Goal: Task Accomplishment & Management: Manage account settings

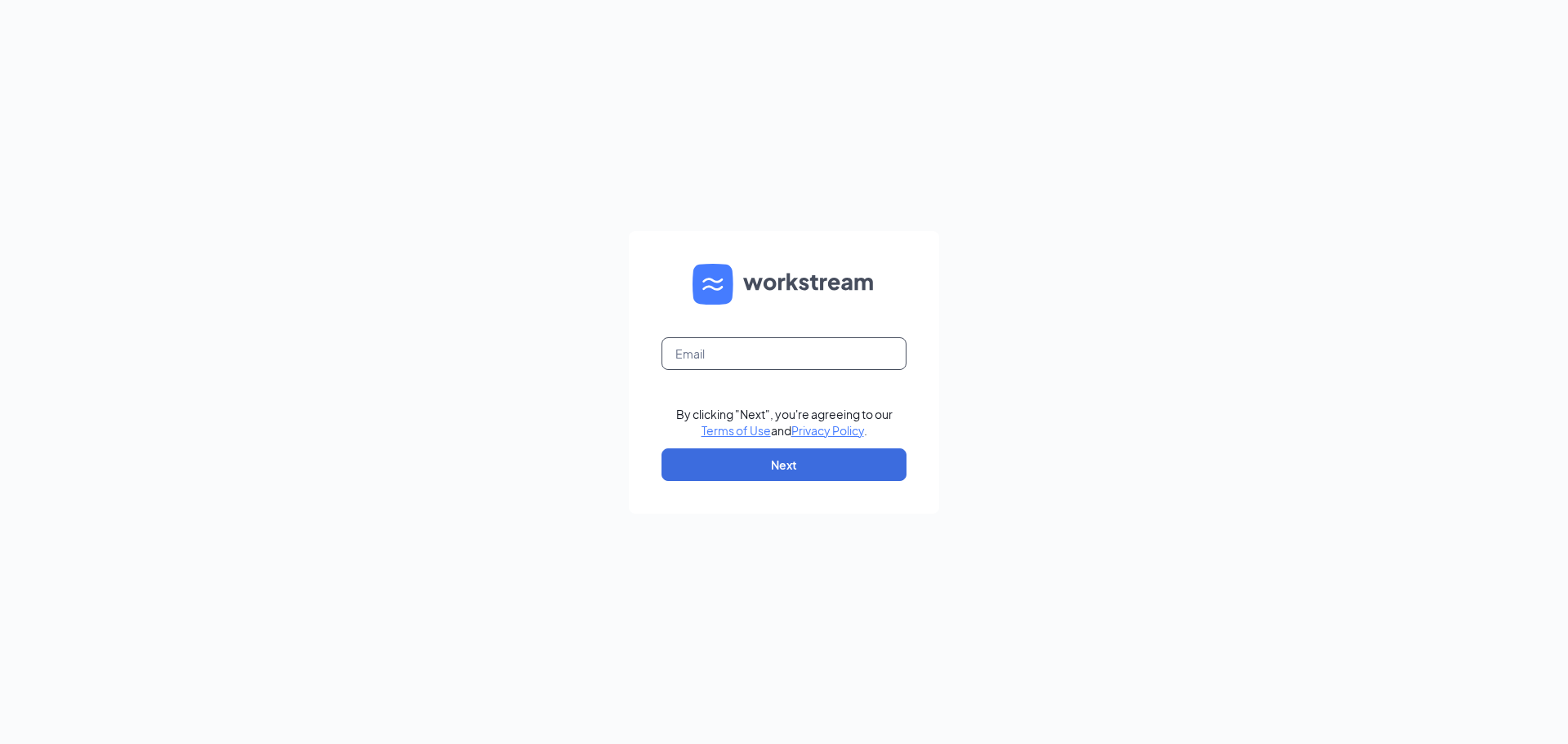
click at [800, 351] on input "text" at bounding box center [783, 354] width 245 height 33
type input "[PERSON_NAME][EMAIL_ADDRESS][DOMAIN_NAME]"
click at [805, 462] on button "Next" at bounding box center [783, 465] width 245 height 33
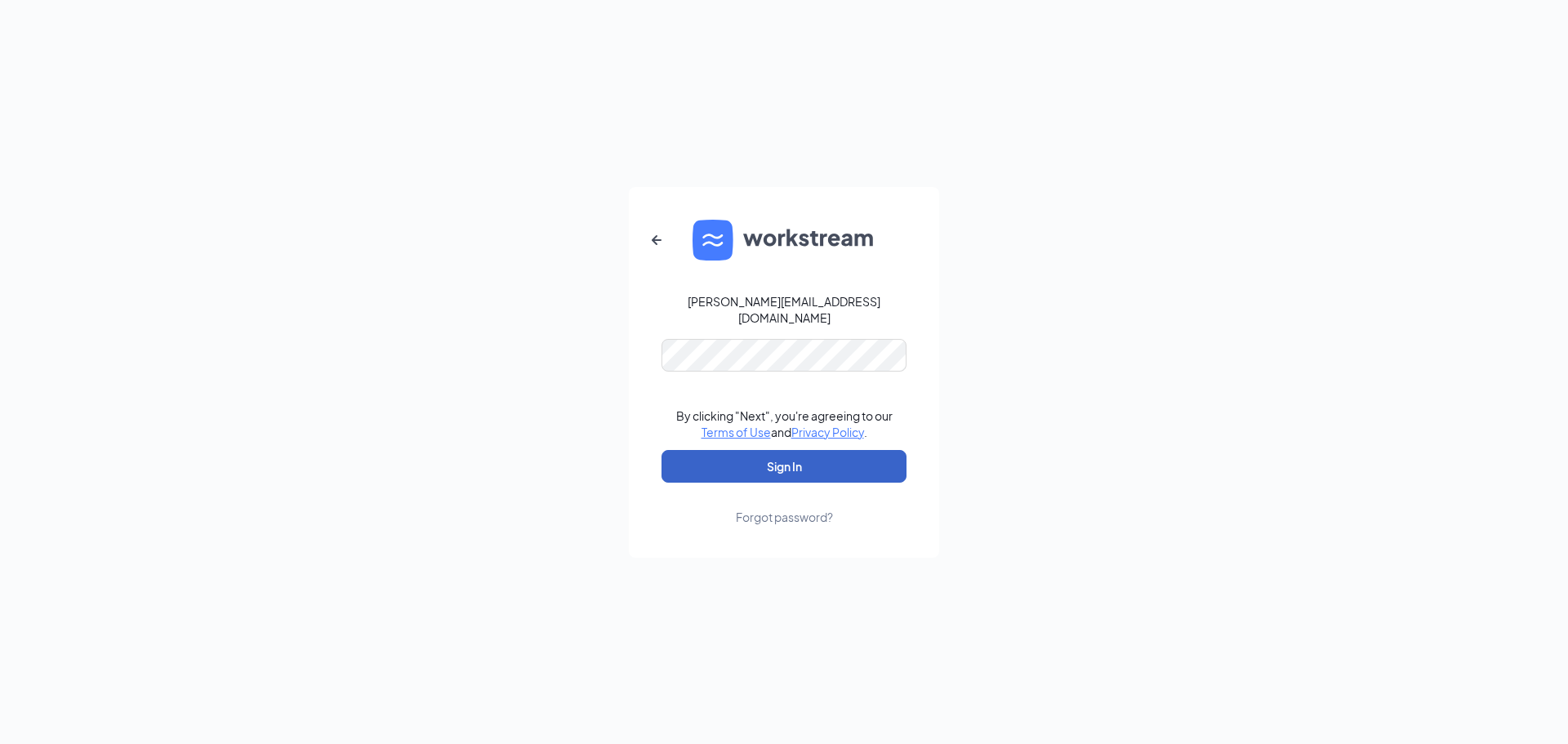
click at [797, 450] on button "Sign In" at bounding box center [783, 467] width 245 height 33
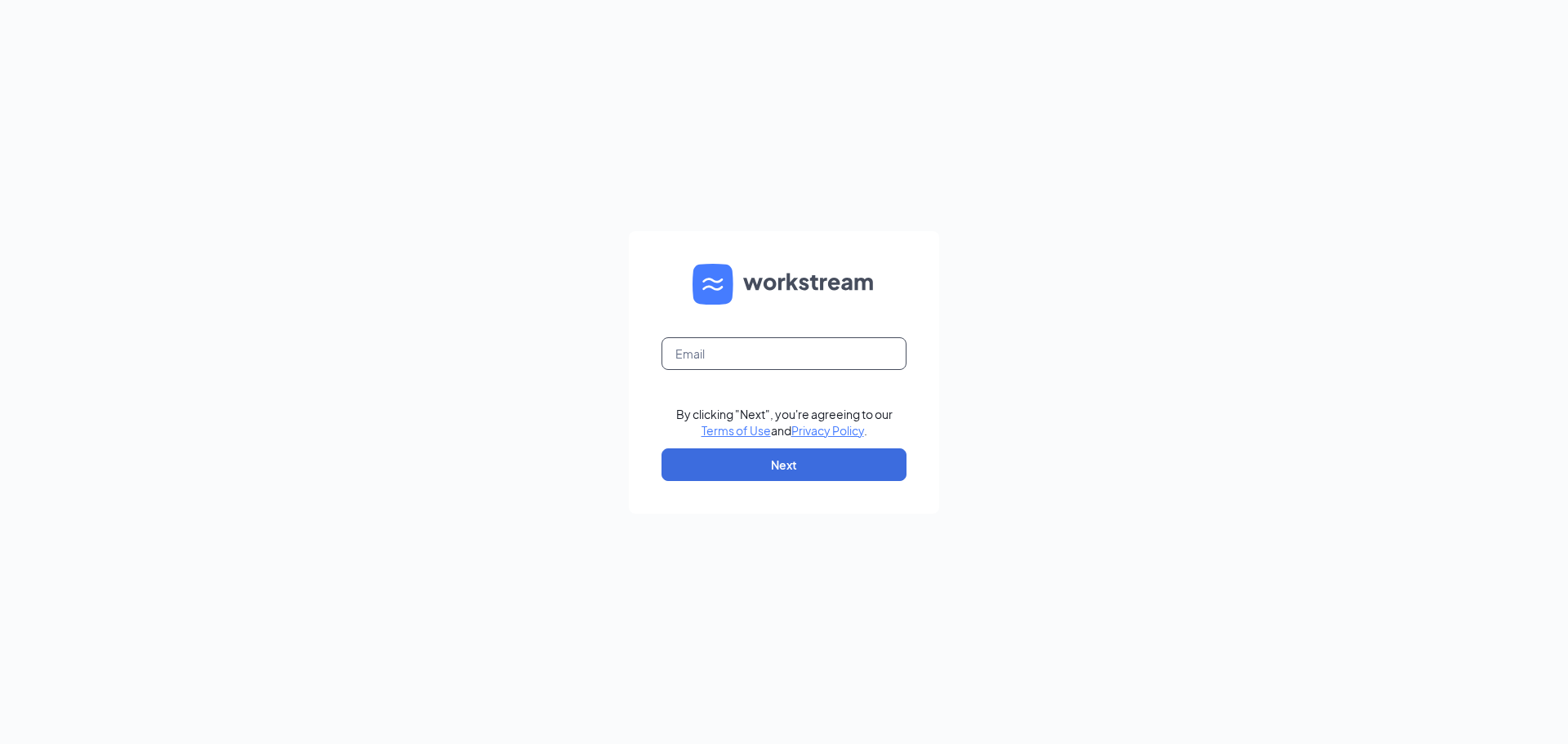
click at [752, 359] on input "text" at bounding box center [783, 354] width 245 height 33
type input "[PERSON_NAME][EMAIL_ADDRESS][DOMAIN_NAME]"
click at [805, 466] on button "Next" at bounding box center [783, 465] width 245 height 33
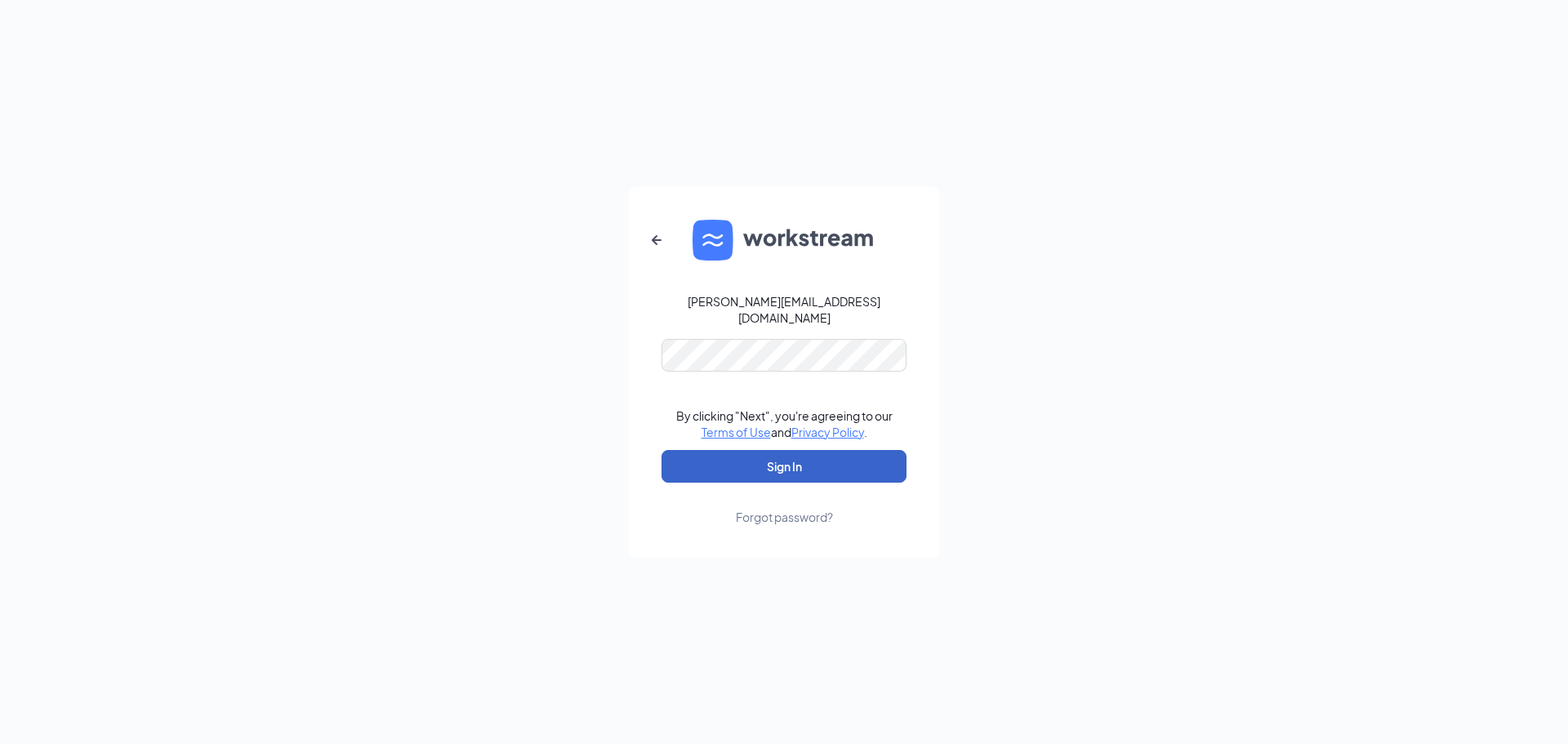
click at [762, 454] on button "Sign In" at bounding box center [783, 467] width 245 height 33
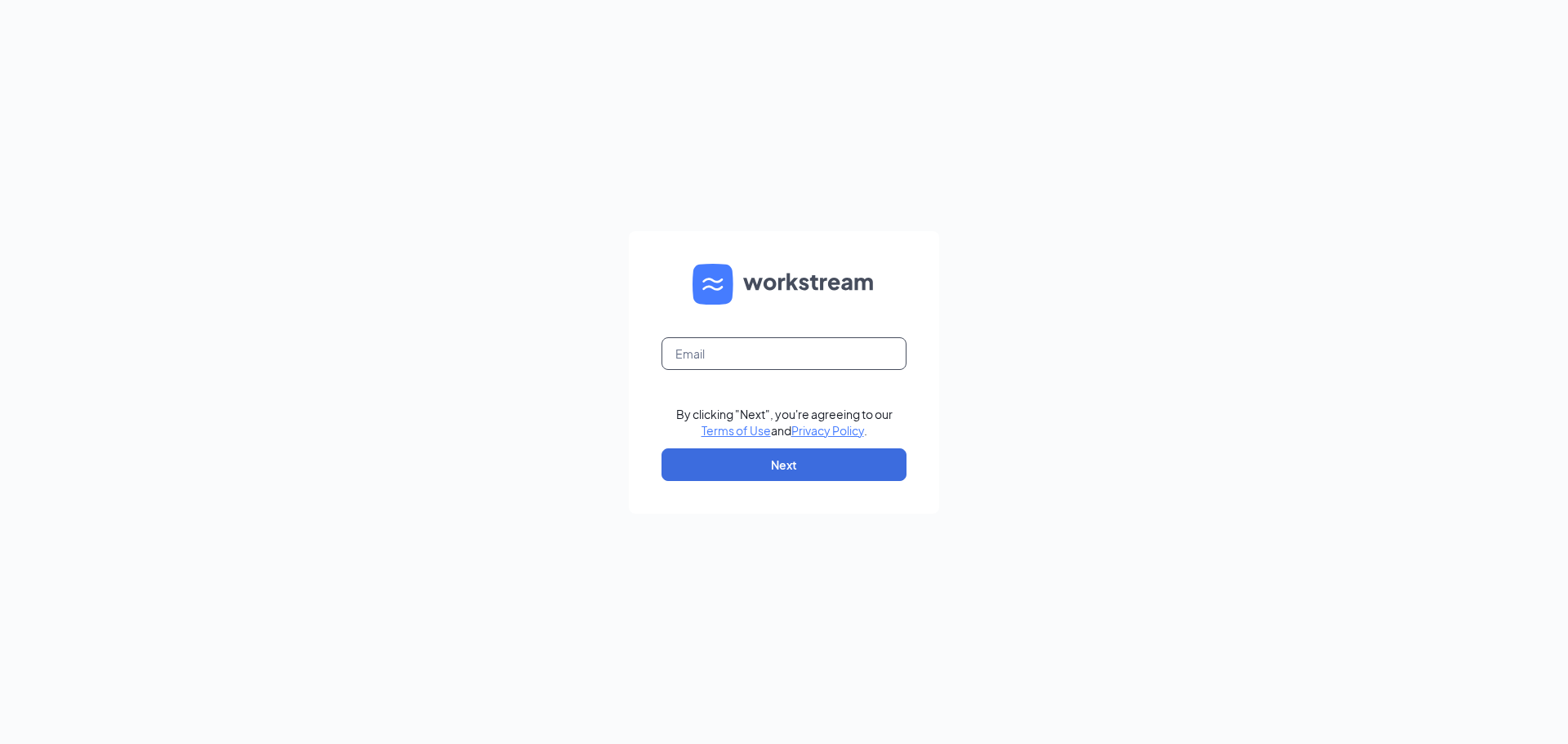
click at [818, 350] on input "text" at bounding box center [783, 354] width 245 height 33
type input "[PERSON_NAME][EMAIL_ADDRESS][DOMAIN_NAME]"
click at [822, 465] on button "Next" at bounding box center [783, 465] width 245 height 33
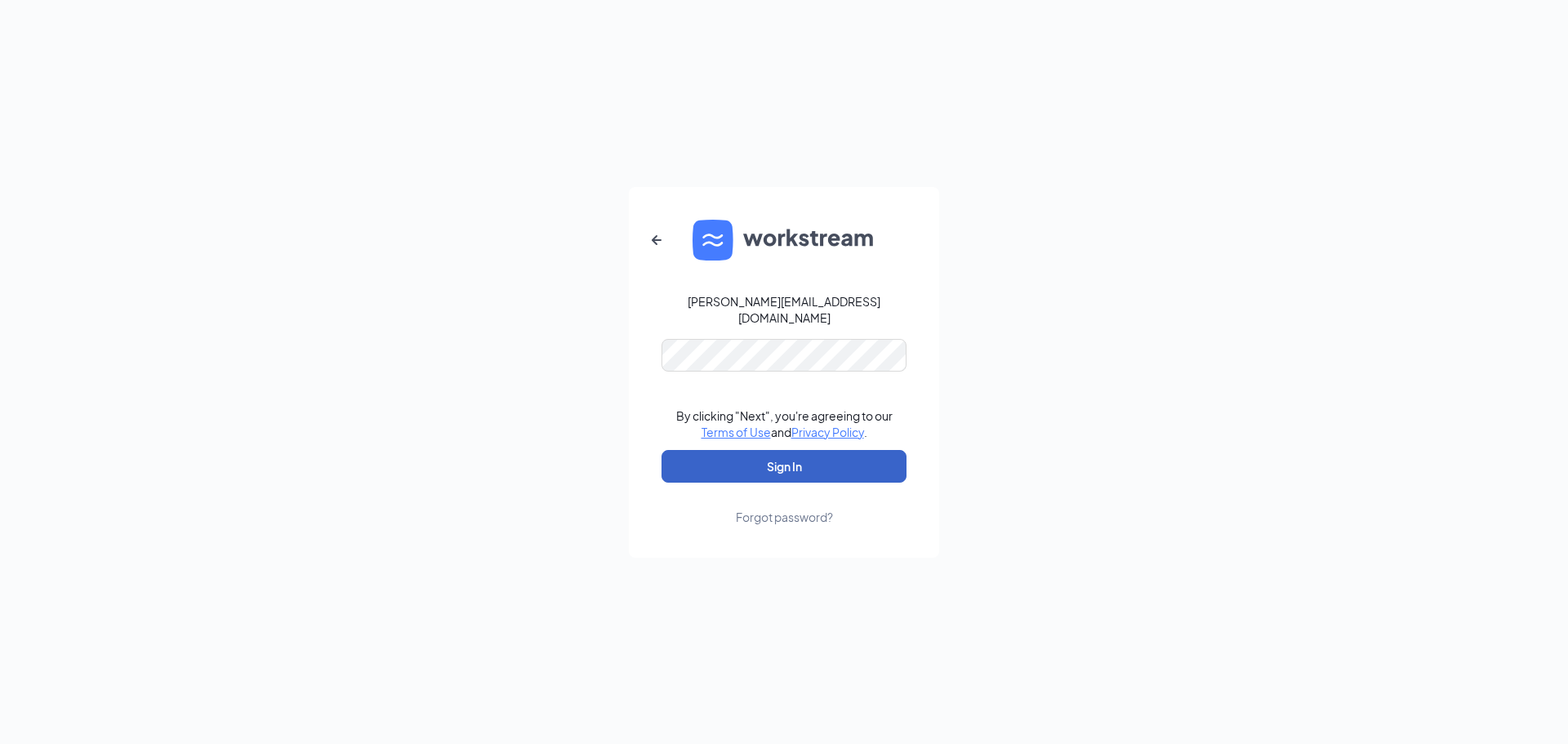
click at [781, 461] on button "Sign In" at bounding box center [783, 467] width 245 height 33
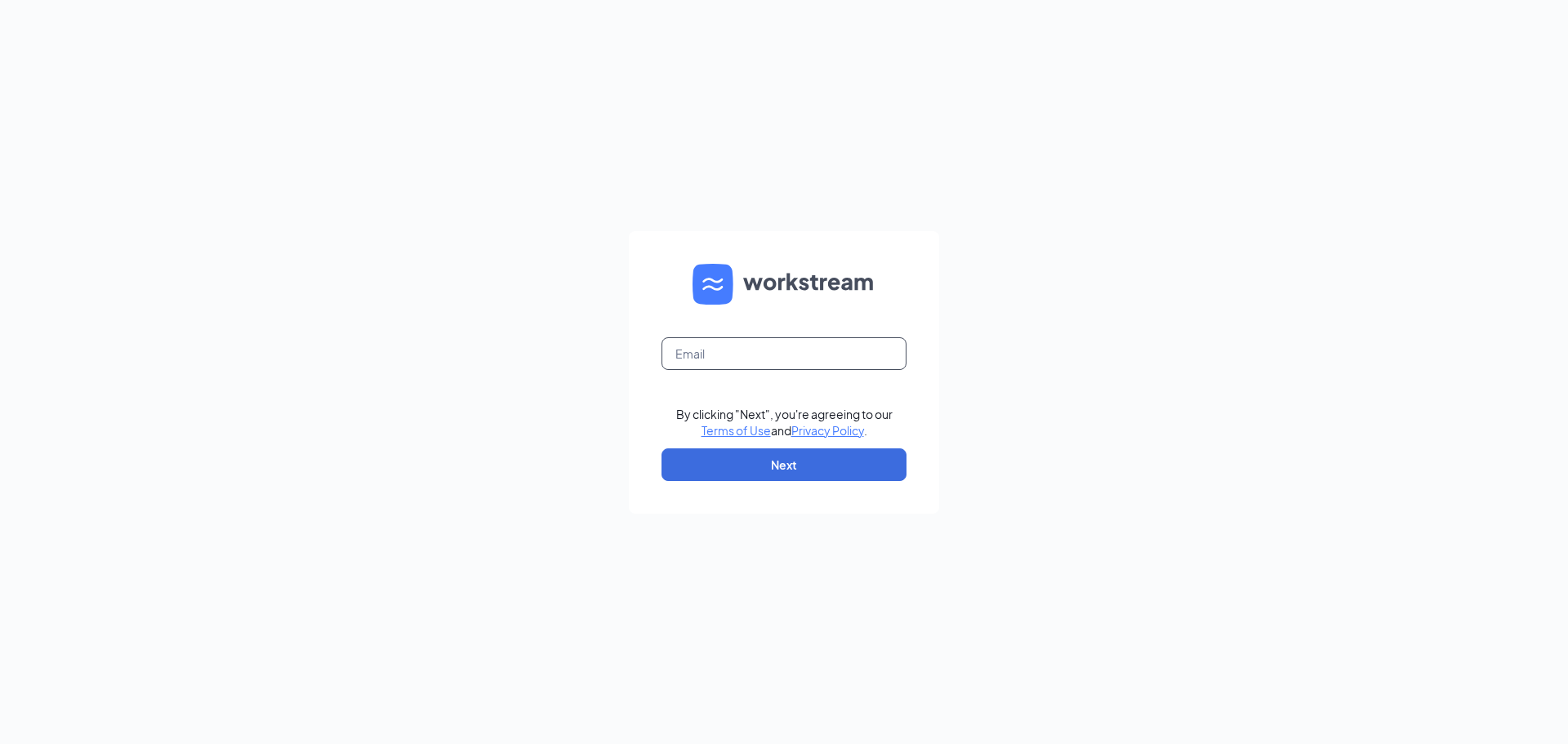
click at [804, 357] on input "text" at bounding box center [783, 354] width 245 height 33
type input "[PERSON_NAME][EMAIL_ADDRESS][DOMAIN_NAME]"
click at [811, 463] on button "Next" at bounding box center [783, 465] width 245 height 33
click at [724, 347] on input "text" at bounding box center [783, 354] width 245 height 33
type input "brandi@jjmontana.com"
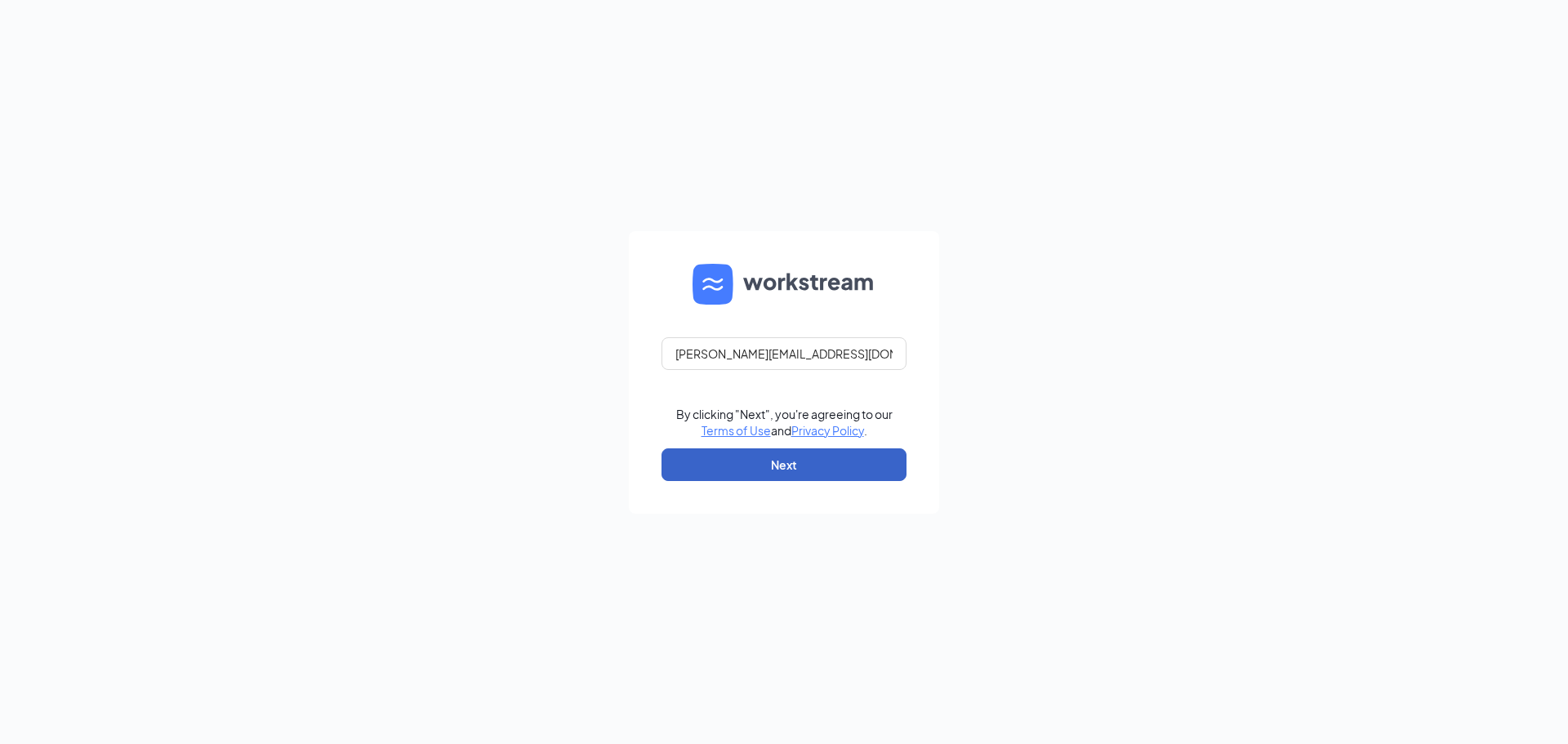
click at [803, 463] on button "Next" at bounding box center [783, 465] width 245 height 33
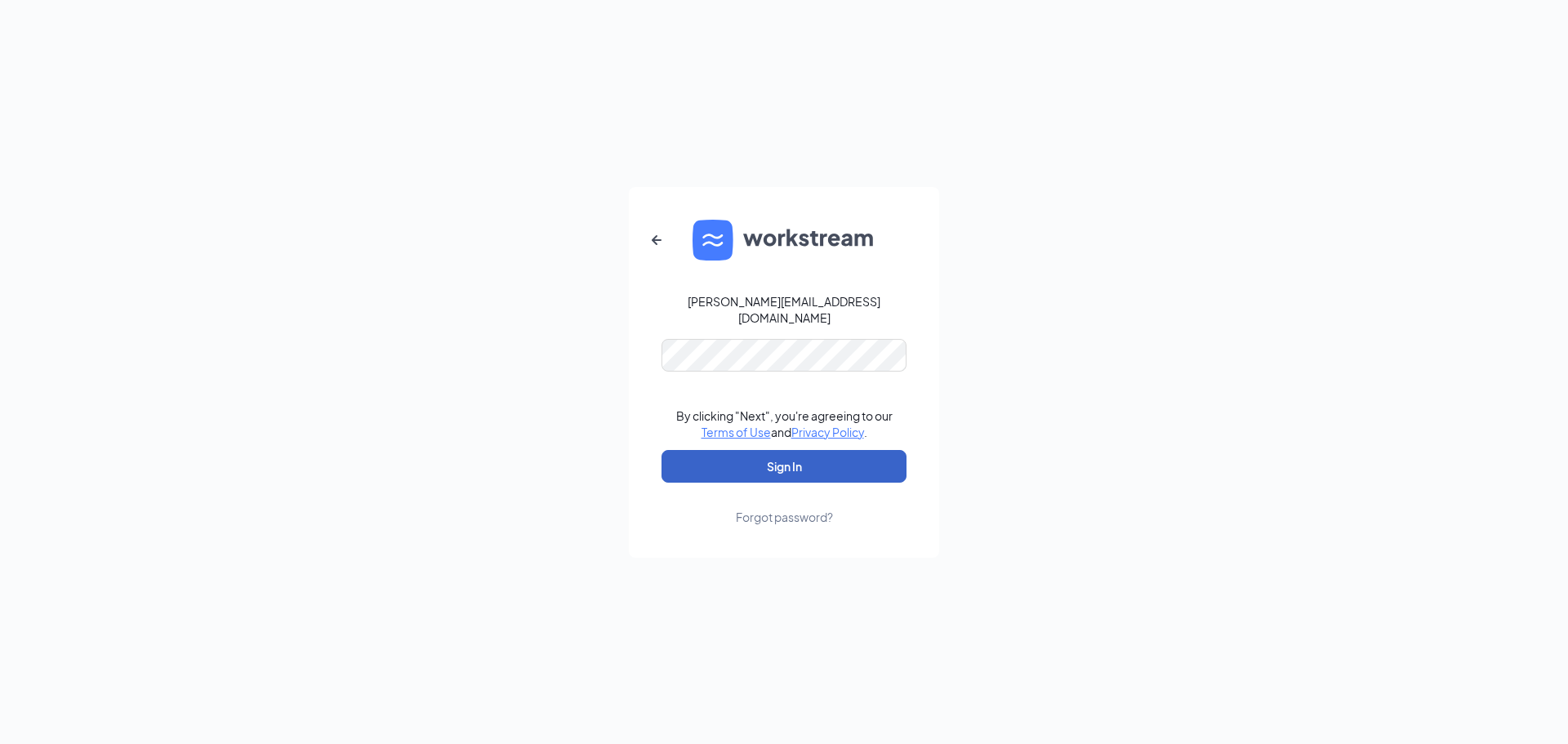
click at [779, 468] on button "Sign In" at bounding box center [783, 467] width 245 height 33
